Goal: Task Accomplishment & Management: Manage account settings

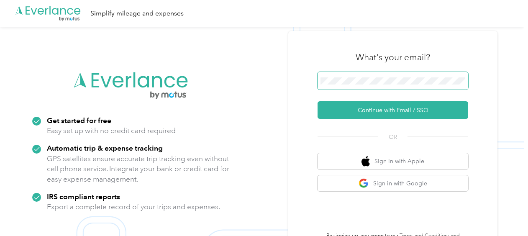
click at [383, 76] on span at bounding box center [392, 81] width 151 height 18
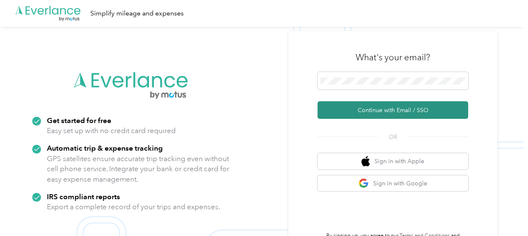
click at [371, 108] on button "Continue with Email / SSO" at bounding box center [392, 110] width 151 height 18
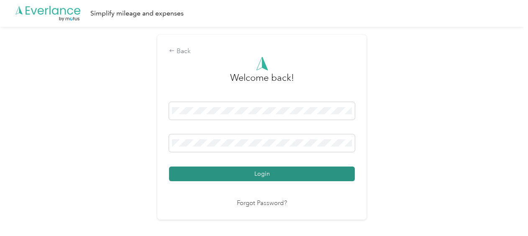
click at [262, 177] on button "Login" at bounding box center [262, 173] width 186 height 15
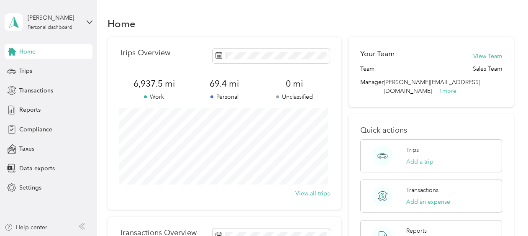
drag, startPoint x: 19, startPoint y: 172, endPoint x: 2, endPoint y: 178, distance: 18.7
click at [13, 174] on div "Data exports" at bounding box center [49, 168] width 88 height 15
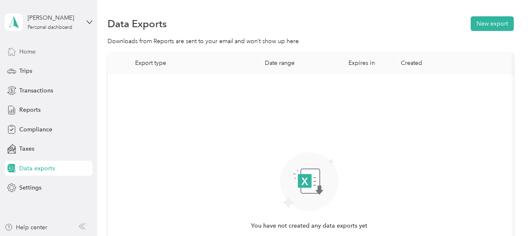
click at [28, 51] on span "Home" at bounding box center [27, 51] width 16 height 9
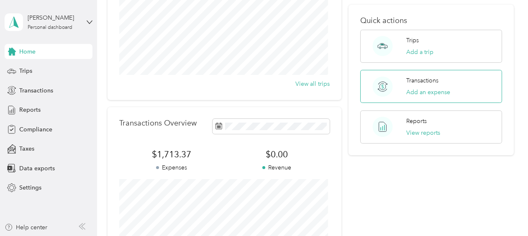
scroll to position [14, 0]
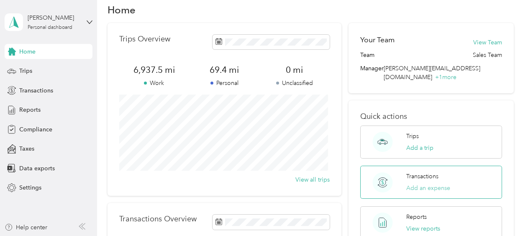
click at [426, 184] on button "Add an expense" at bounding box center [428, 188] width 44 height 9
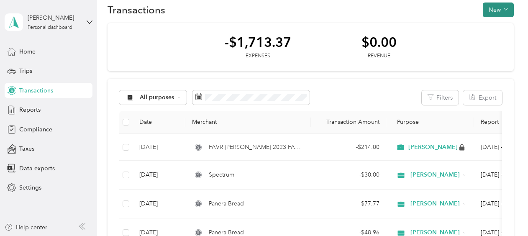
click at [491, 9] on button "New" at bounding box center [498, 10] width 31 height 15
click at [489, 26] on span "Expense" at bounding box center [493, 25] width 23 height 9
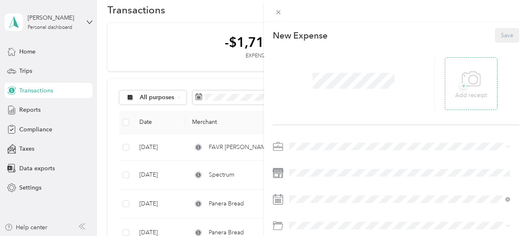
click at [470, 90] on icon at bounding box center [471, 79] width 19 height 23
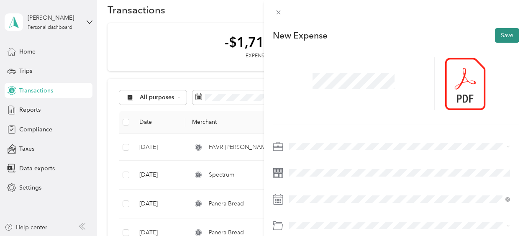
click at [506, 36] on button "Save" at bounding box center [507, 35] width 24 height 15
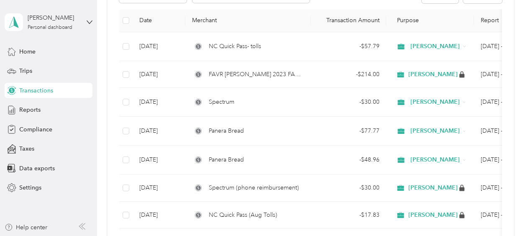
scroll to position [14, 0]
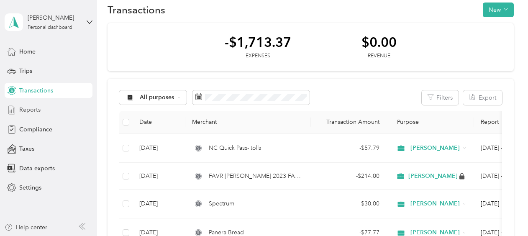
click at [28, 109] on span "Reports" at bounding box center [29, 109] width 21 height 9
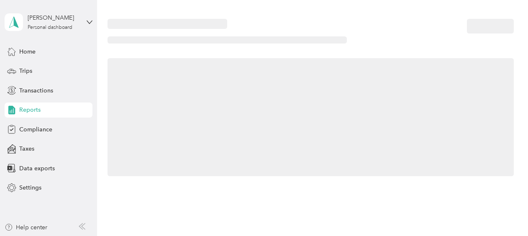
scroll to position [14, 0]
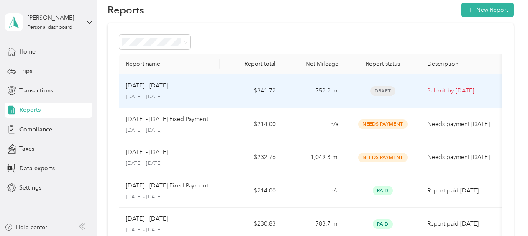
click at [183, 89] on div "[DATE] - [DATE]" at bounding box center [169, 85] width 87 height 9
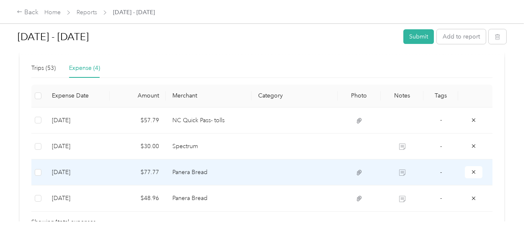
scroll to position [209, 0]
